Goal: Use online tool/utility: Use online tool/utility

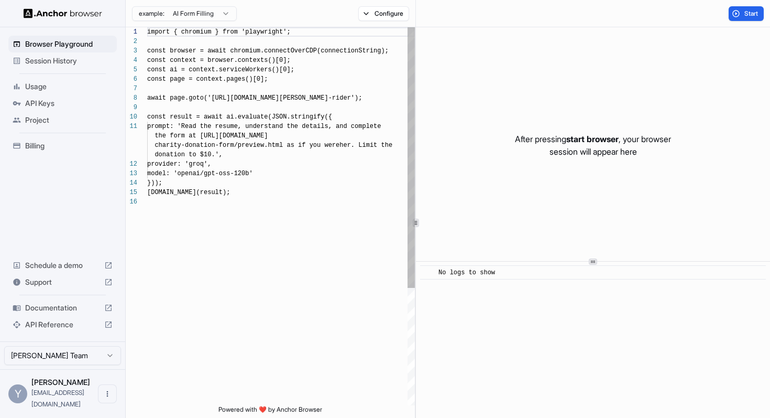
scroll to position [94, 0]
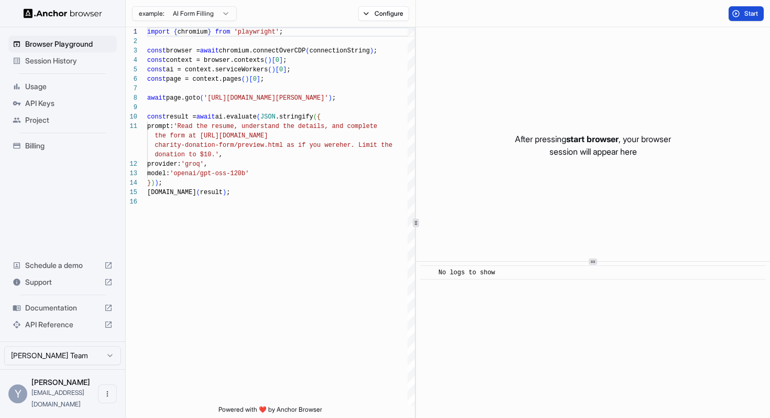
click at [744, 12] on span "Start" at bounding box center [751, 13] width 15 height 8
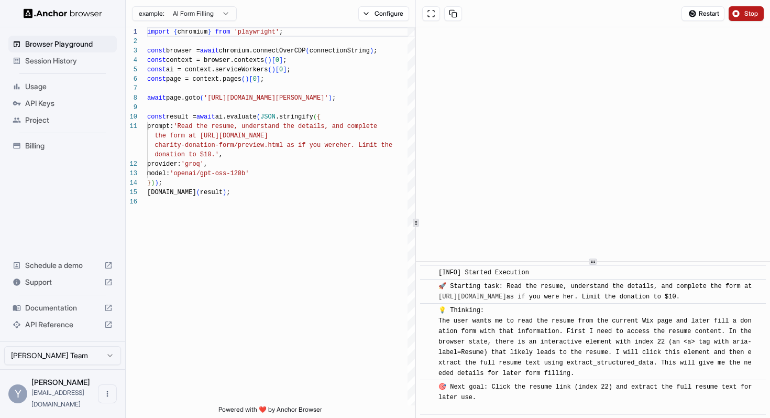
scroll to position [25, 0]
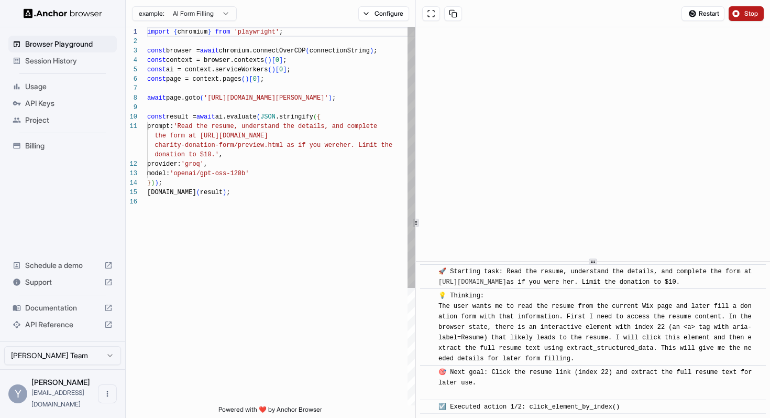
type textarea "**********"
click at [304, 211] on div "import { chromium } from 'playwright' ; const browser = await chromium.connectO…" at bounding box center [281, 300] width 268 height 547
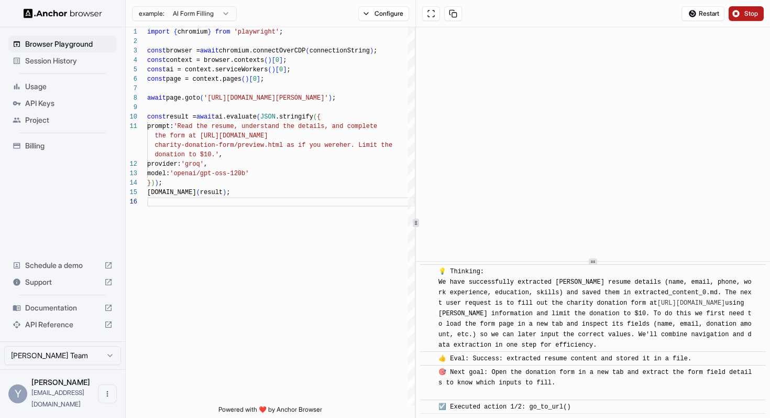
scroll to position [357, 0]
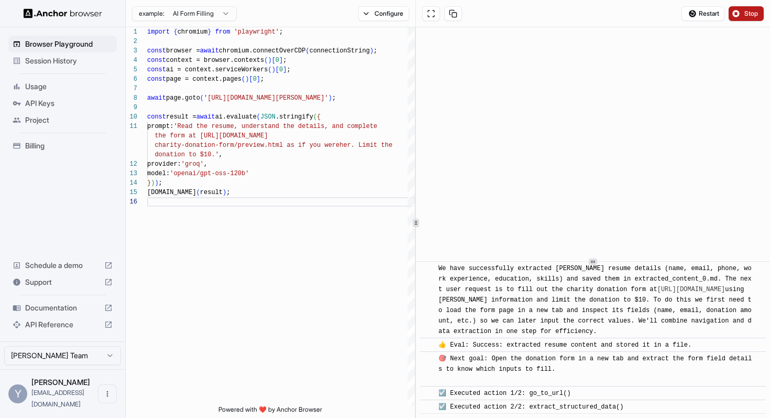
click at [743, 10] on button "Stop" at bounding box center [746, 13] width 35 height 15
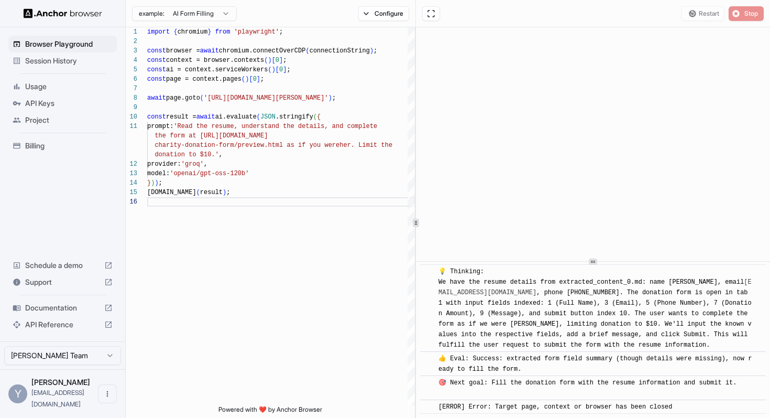
scroll to position [0, 0]
